Goal: Information Seeking & Learning: Understand process/instructions

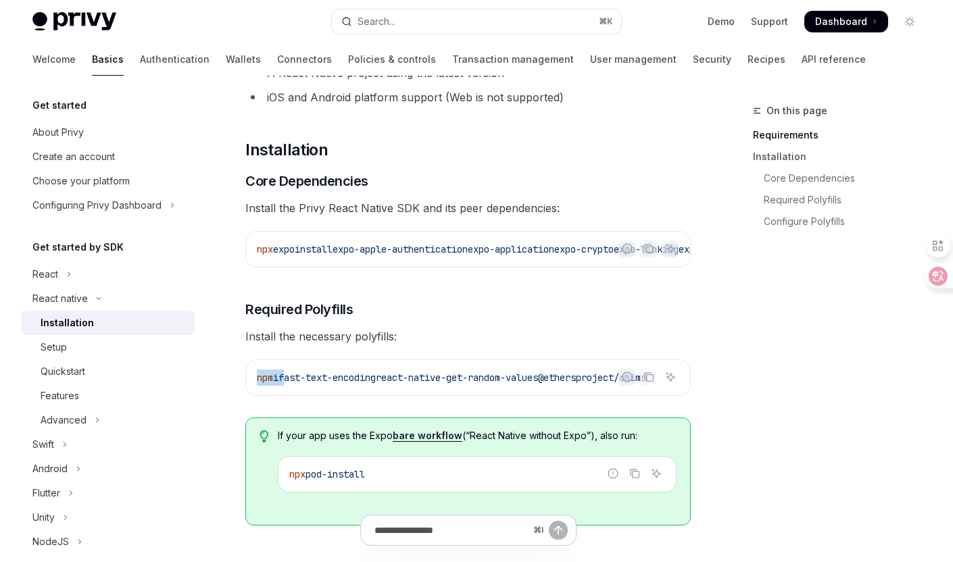
scroll to position [0, 30]
click at [126, 370] on div "Quickstart" at bounding box center [114, 372] width 146 height 16
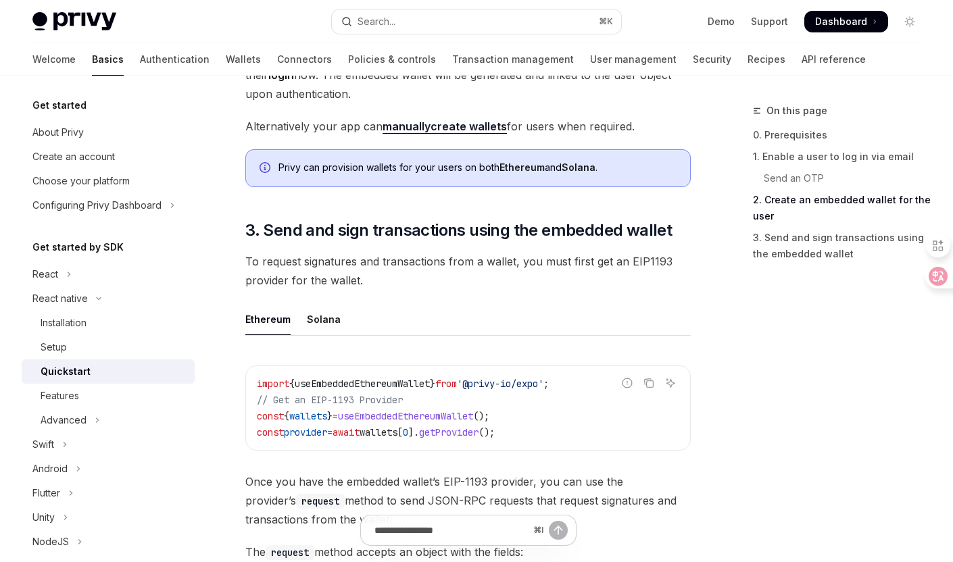
scroll to position [1394, 0]
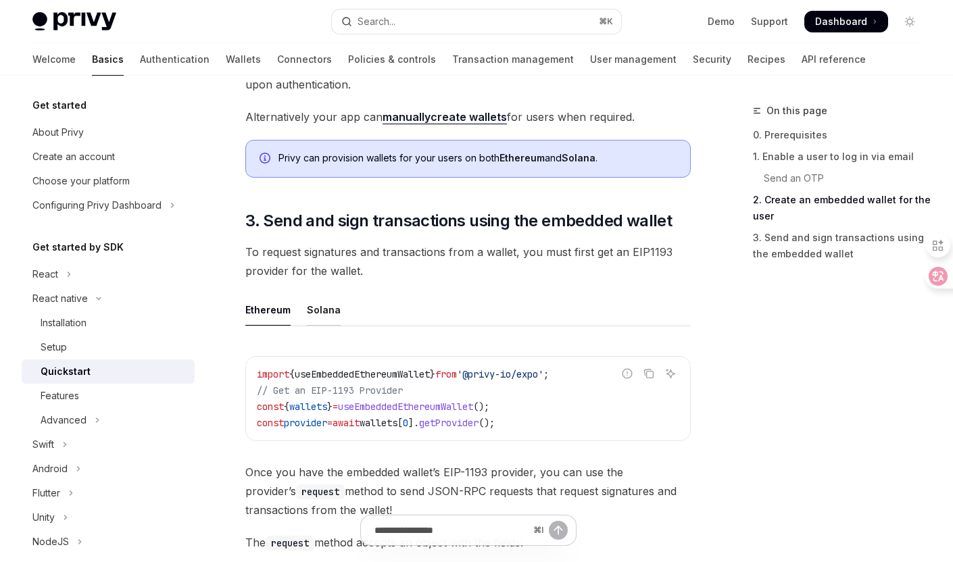
click at [326, 305] on div "Solana" at bounding box center [324, 310] width 34 height 32
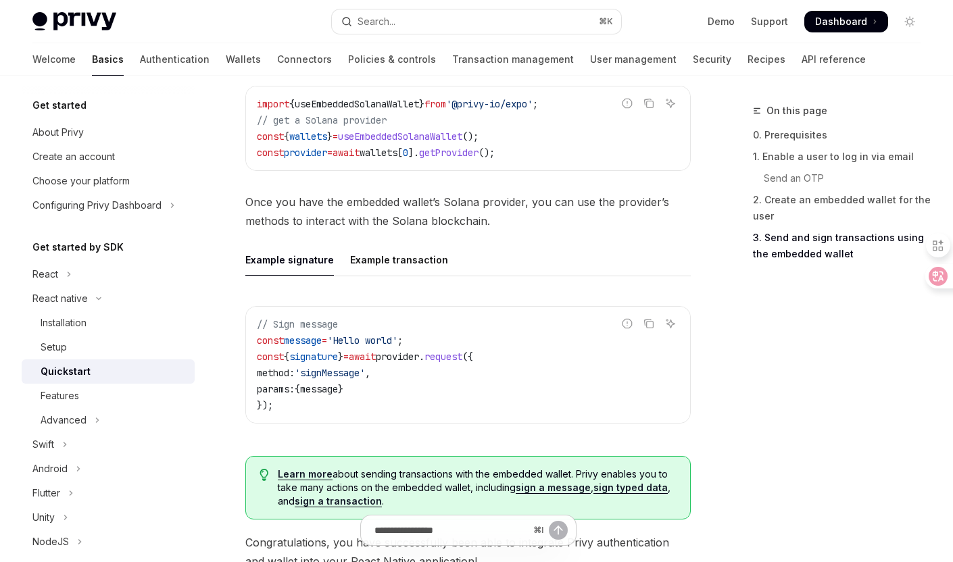
scroll to position [1665, 0]
click at [124, 414] on button "Advanced" at bounding box center [108, 420] width 173 height 24
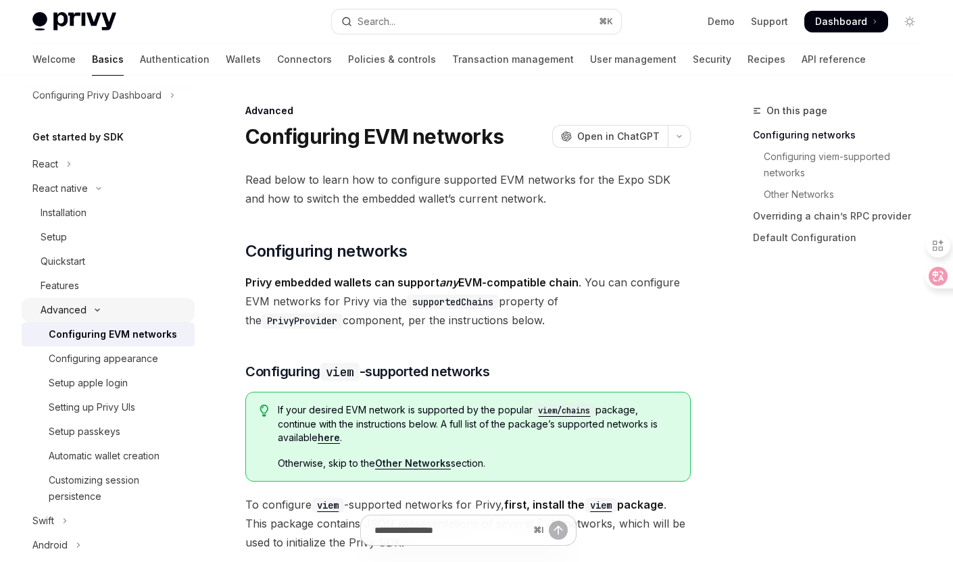
scroll to position [111, 0]
click at [121, 484] on div "Customizing session persistence" at bounding box center [118, 487] width 138 height 32
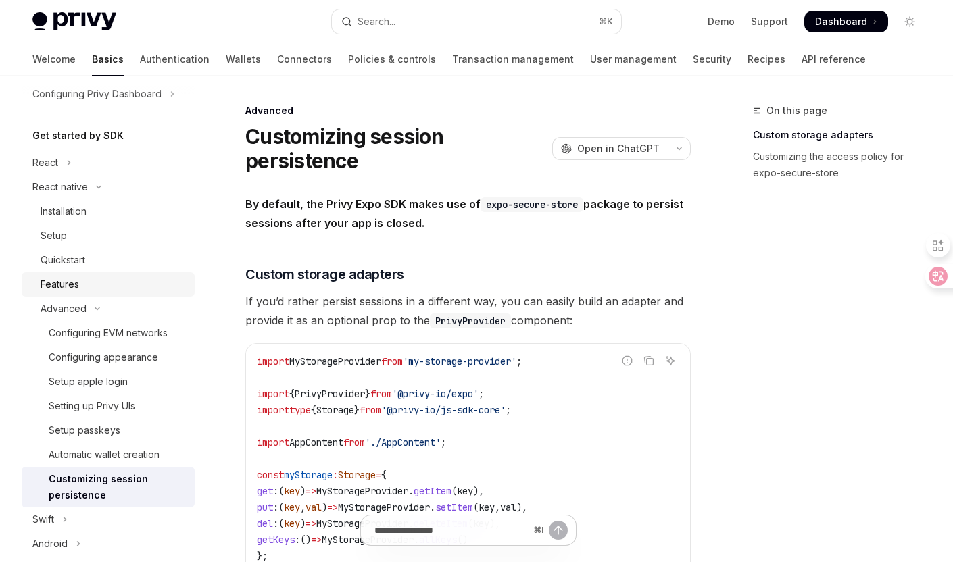
click at [110, 291] on div "Features" at bounding box center [114, 284] width 146 height 16
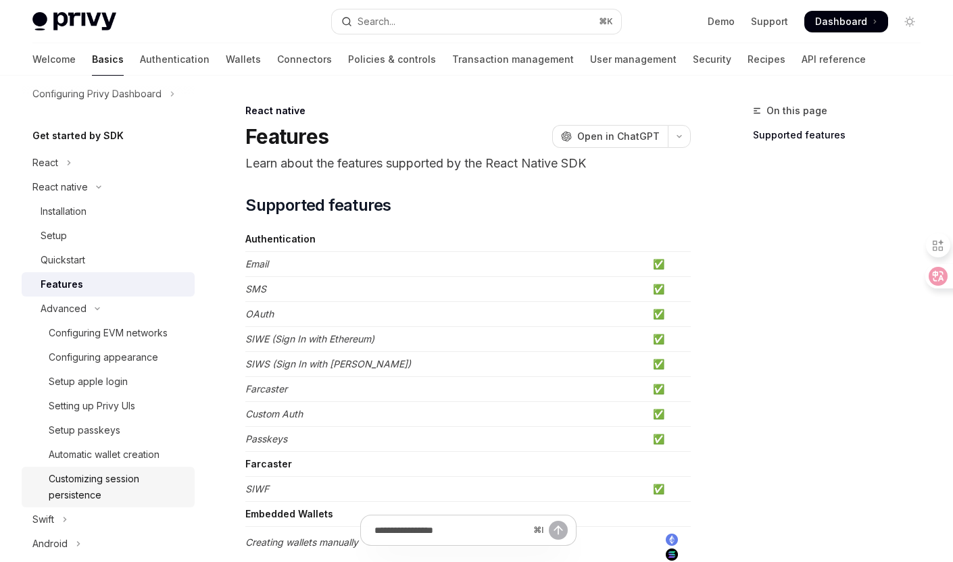
click at [127, 493] on div "Customizing session persistence" at bounding box center [118, 487] width 138 height 32
type textarea "*"
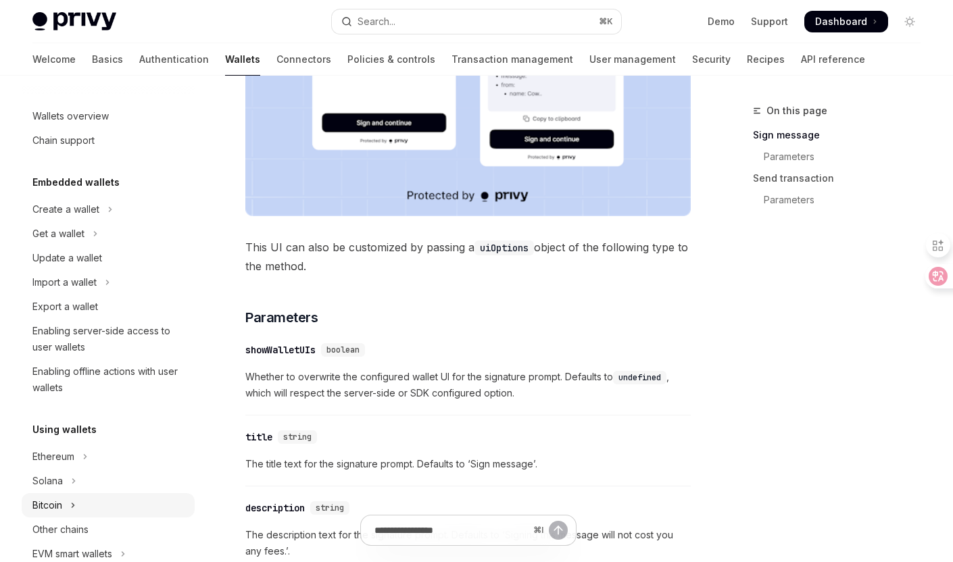
scroll to position [504, 0]
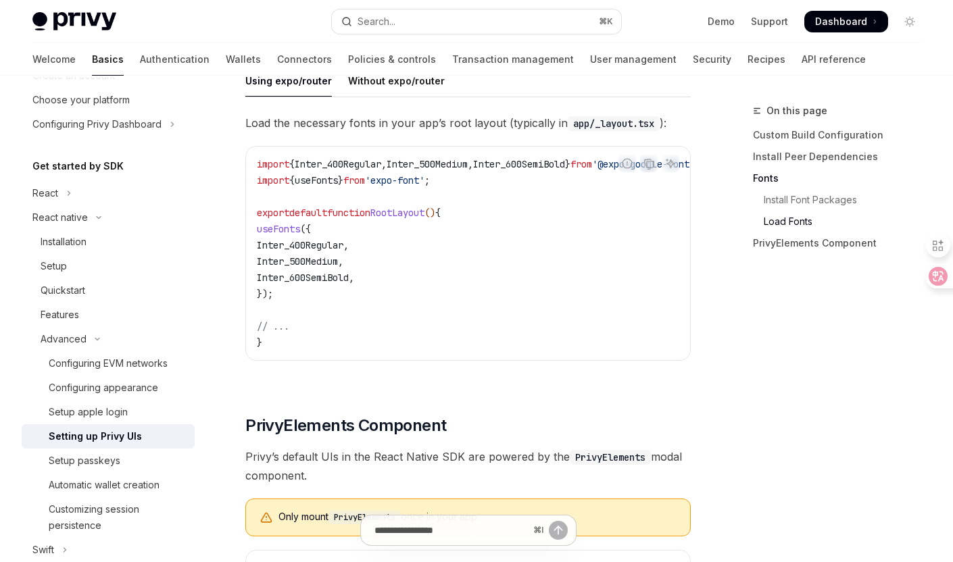
scroll to position [657, 0]
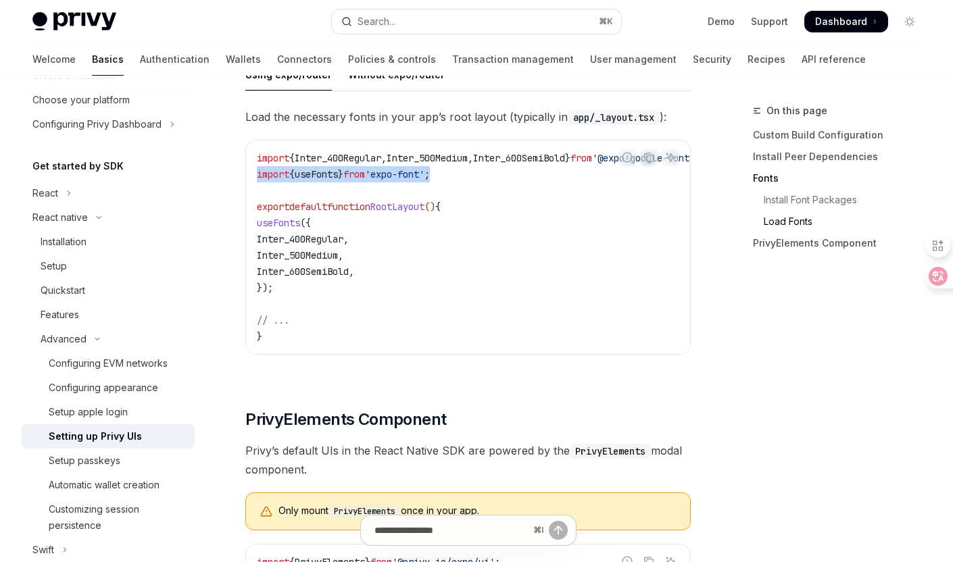
drag, startPoint x: 464, startPoint y: 183, endPoint x: 257, endPoint y: 180, distance: 206.1
click at [257, 180] on code "import { Inter_400Regular , Inter_500Medium , Inter_600SemiBold } from '@expo-g…" at bounding box center [514, 247] width 514 height 195
copy span "import { useFonts } from 'expo-font' ;"
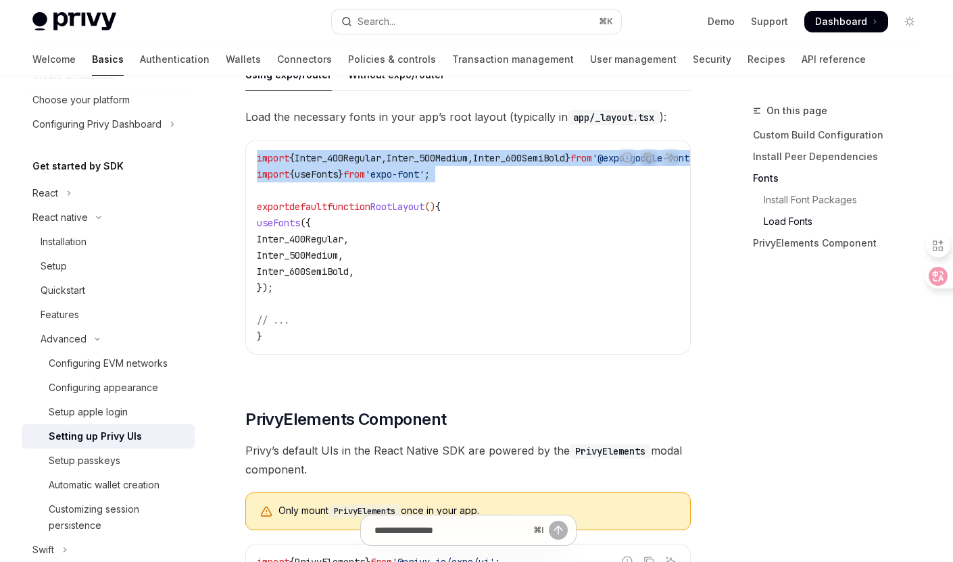
drag, startPoint x: 258, startPoint y: 161, endPoint x: 473, endPoint y: 188, distance: 216.6
click at [473, 188] on code "import { Inter_400Regular , Inter_500Medium , Inter_600SemiBold } from '@expo-g…" at bounding box center [514, 247] width 514 height 195
copy code "import { Inter_400Regular , Inter_500Medium , Inter_600SemiBold } from '@expo-g…"
drag, startPoint x: 266, startPoint y: 228, endPoint x: 281, endPoint y: 289, distance: 62.1
click at [281, 289] on code "import { Inter_400Regular , Inter_500Medium , Inter_600SemiBold } from '@expo-g…" at bounding box center [514, 247] width 514 height 195
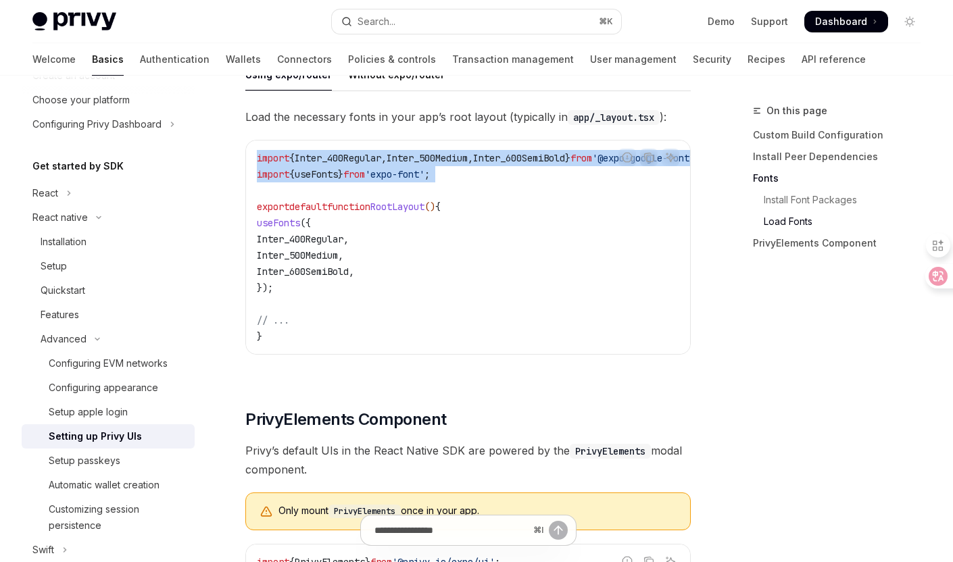
copy code "useFonts ({ Inter_400Regular , Inter_500Medium , Inter_600SemiBold , })"
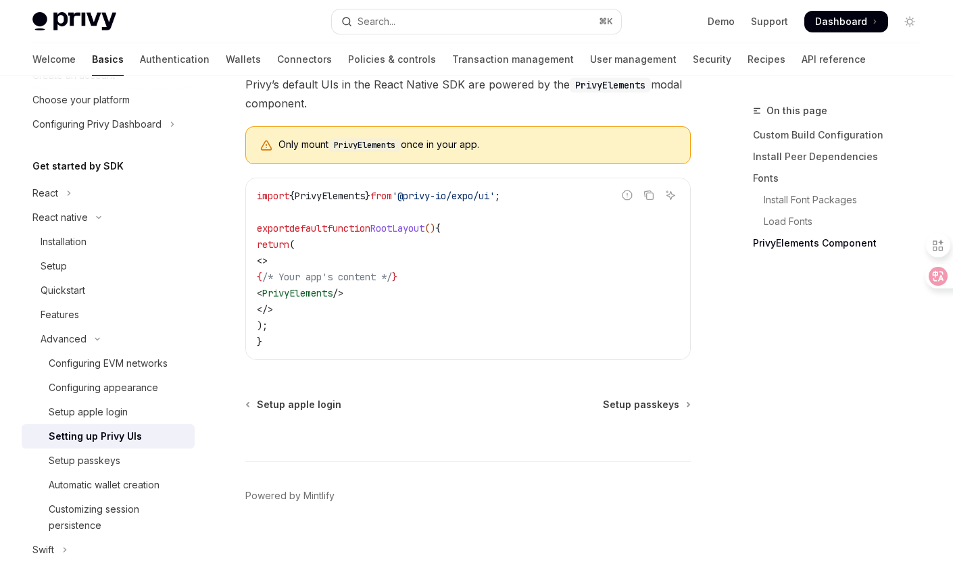
scroll to position [1051, 0]
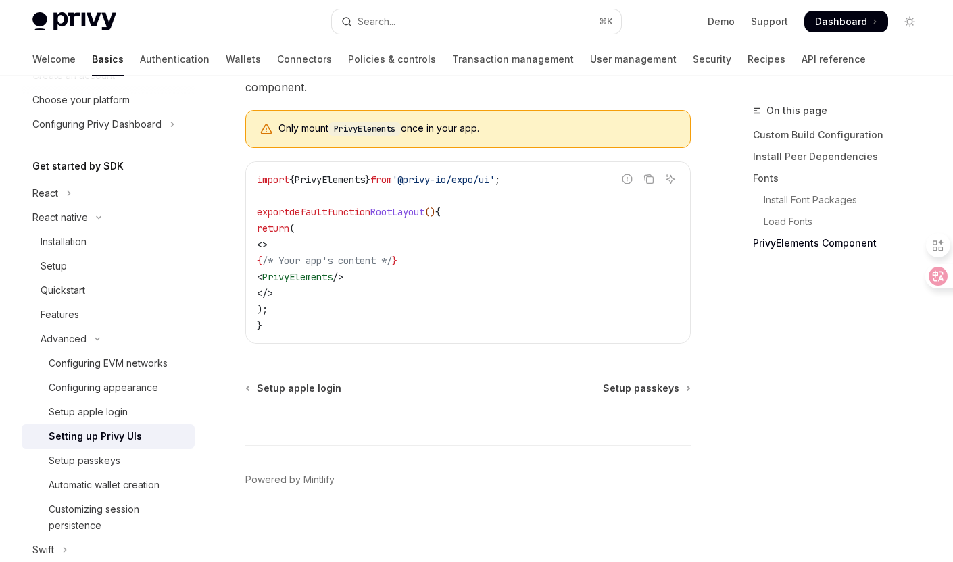
drag, startPoint x: 271, startPoint y: 181, endPoint x: 522, endPoint y: 181, distance: 251.4
click at [500, 181] on span "import { PrivyElements } from '@privy-io/expo/ui' ;" at bounding box center [378, 180] width 243 height 12
copy span "import { PrivyElements } from '@privy-io/expo/ui'"
click at [262, 277] on span "<" at bounding box center [259, 277] width 5 height 12
drag, startPoint x: 289, startPoint y: 276, endPoint x: 430, endPoint y: 276, distance: 141.9
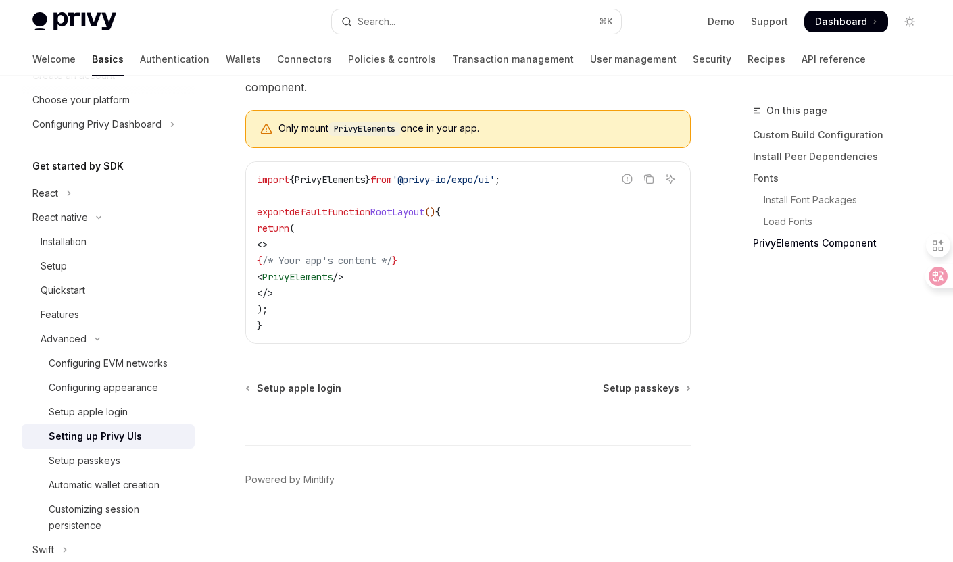
click at [430, 276] on code "import { PrivyElements } from '@privy-io/expo/ui' ; export default function Roo…" at bounding box center [468, 253] width 422 height 162
copy span "< PrivyElements />"
